Goal: Task Accomplishment & Management: Manage account settings

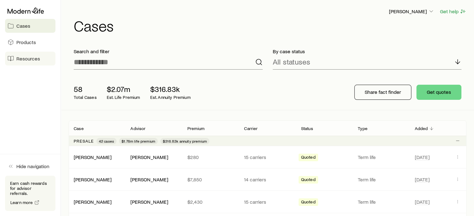
click at [15, 62] on link "Resources" at bounding box center [30, 59] width 50 height 14
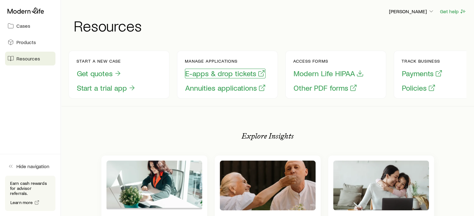
click at [236, 73] on button "E-apps & drop tickets" at bounding box center [225, 74] width 81 height 10
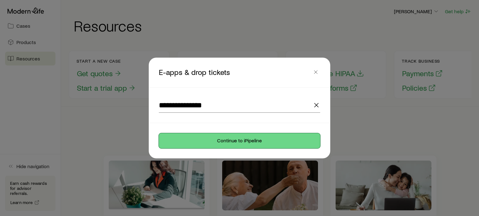
click at [228, 139] on button "Continue to iPipeline" at bounding box center [239, 140] width 161 height 15
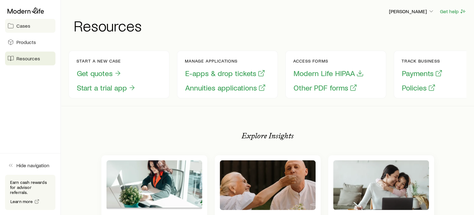
click at [26, 24] on span "Cases" at bounding box center [23, 26] width 14 height 6
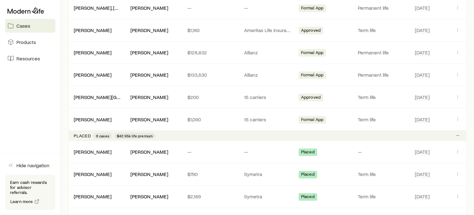
scroll to position [748, 0]
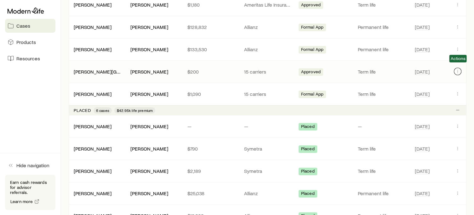
click at [457, 71] on button "Client cases" at bounding box center [458, 72] width 8 height 8
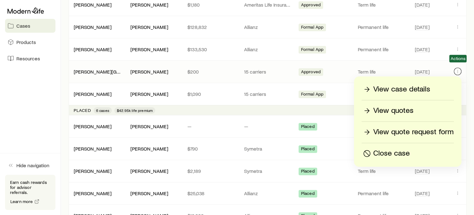
click at [457, 71] on button "Client cases" at bounding box center [458, 72] width 8 height 8
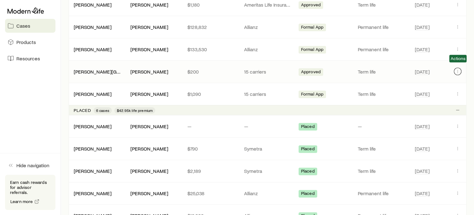
click at [457, 71] on button "Client cases" at bounding box center [458, 72] width 8 height 8
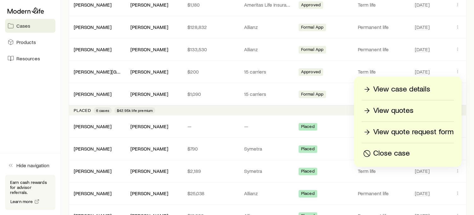
click at [418, 91] on p "View case details" at bounding box center [401, 89] width 57 height 10
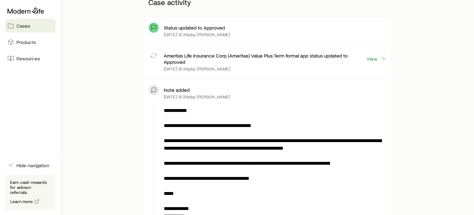
scroll to position [139, 0]
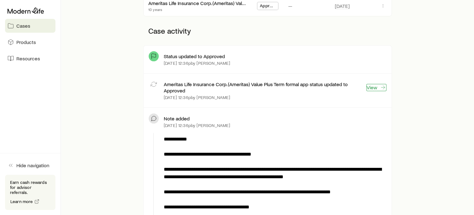
click at [376, 84] on link "View" at bounding box center [376, 87] width 20 height 7
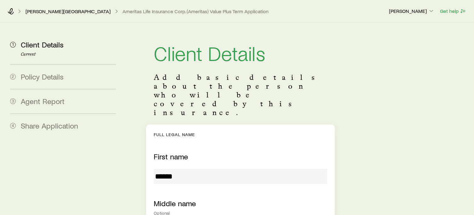
click at [57, 7] on div "[PERSON_NAME] Ameritas Life Insurance Corp. (Ameritas) Value Plus Term Applicat…" at bounding box center [237, 11] width 474 height 23
click at [58, 8] on div "[PERSON_NAME] Ameritas Life Insurance Corp. (Ameritas) Value Plus Term Applicat…" at bounding box center [196, 11] width 376 height 6
click at [58, 10] on link "[PERSON_NAME][GEOGRAPHIC_DATA]" at bounding box center [68, 12] width 86 height 6
